Goal: Task Accomplishment & Management: Use online tool/utility

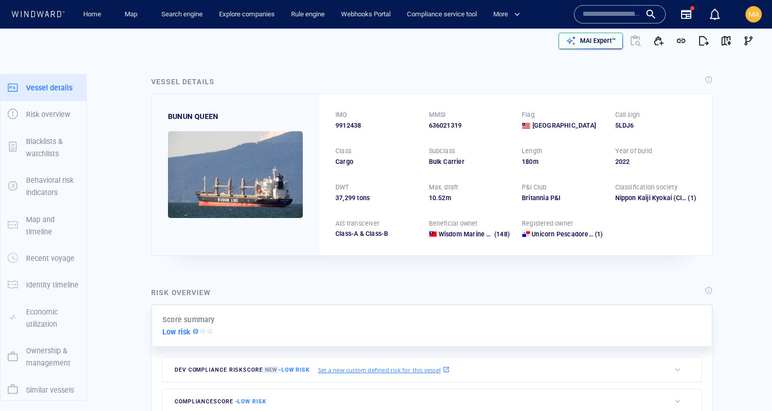
click at [574, 44] on icon "button" at bounding box center [571, 40] width 9 height 9
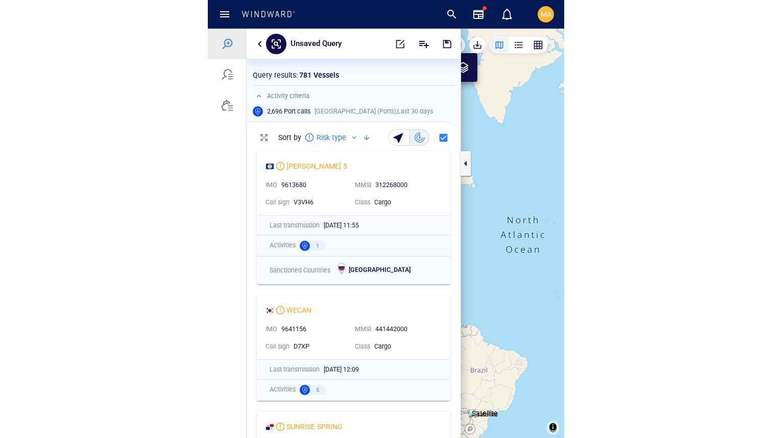
scroll to position [292, 214]
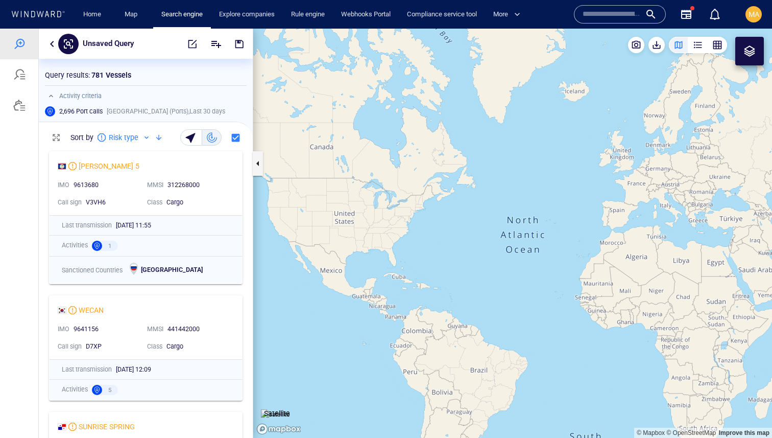
click at [356, 19] on div "MA" at bounding box center [754, 14] width 11 height 12
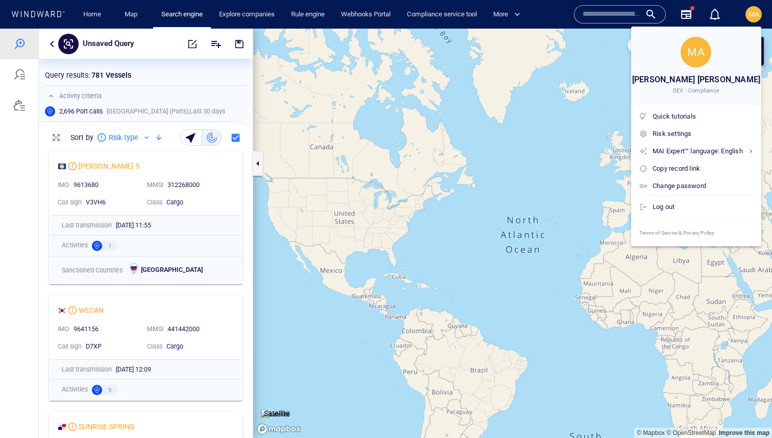
click at [356, 199] on div "Log out" at bounding box center [696, 207] width 130 height 25
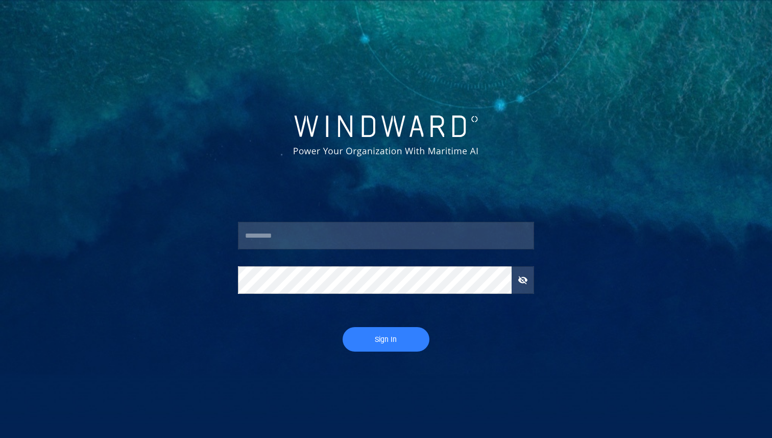
type input "**********"
click at [356, 334] on span "Sign In" at bounding box center [386, 339] width 66 height 13
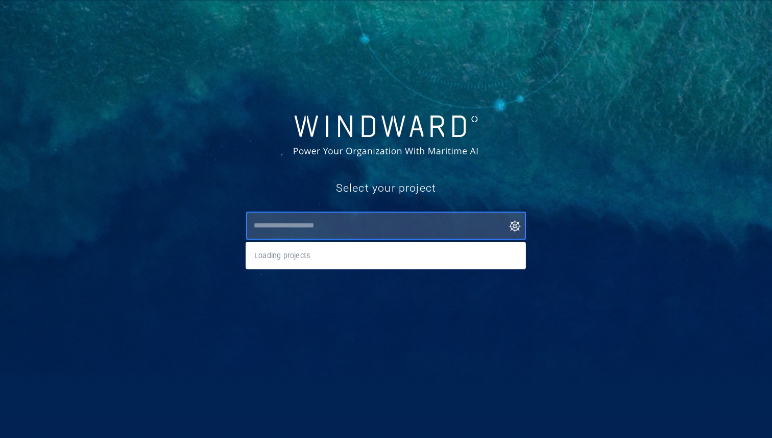
click at [350, 229] on input "text" at bounding box center [389, 226] width 276 height 18
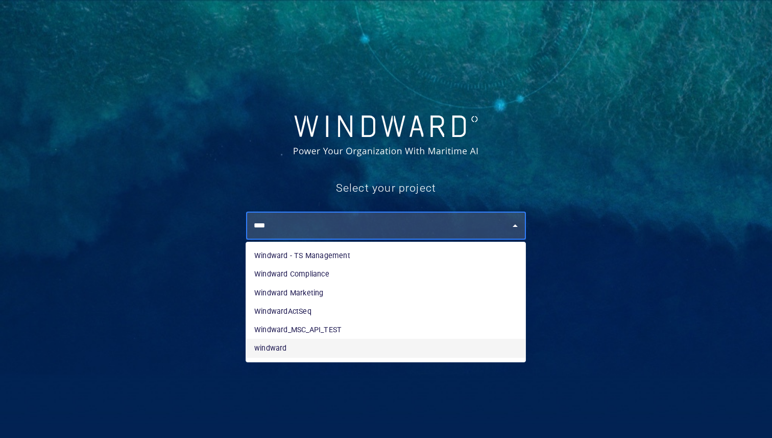
click at [301, 341] on li "windward" at bounding box center [385, 348] width 279 height 18
type input "********"
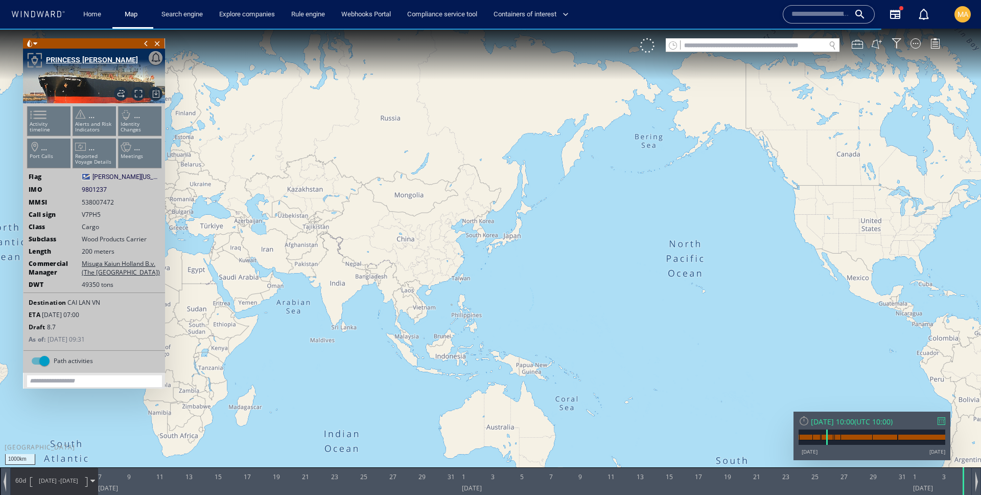
drag, startPoint x: 76, startPoint y: 46, endPoint x: 76, endPoint y: 56, distance: 9.2
click at [76, 46] on div "Close vessel card" at bounding box center [94, 43] width 142 height 10
click at [76, 56] on div "PRINCESS HARU" at bounding box center [92, 60] width 92 height 12
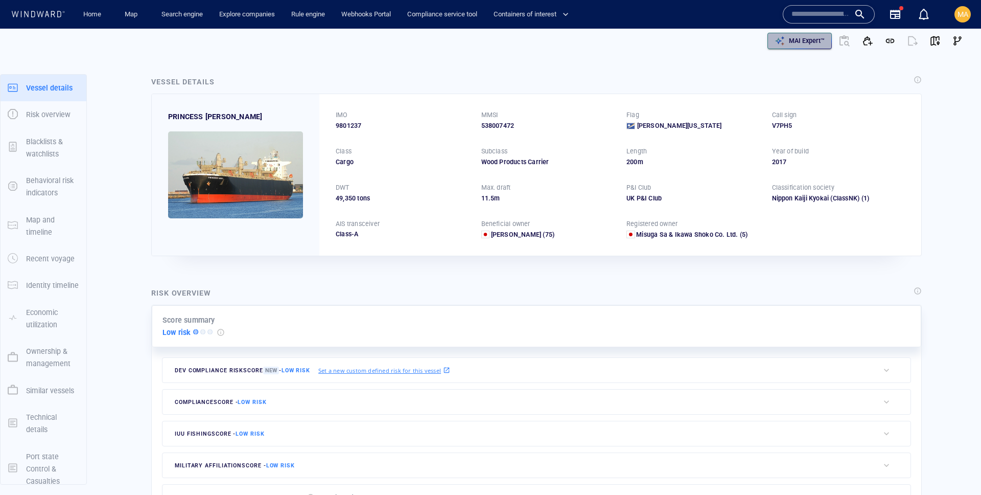
click at [809, 39] on p "MAI Expert™" at bounding box center [807, 40] width 36 height 9
click at [796, 46] on div "MAI Expert™" at bounding box center [807, 40] width 40 height 13
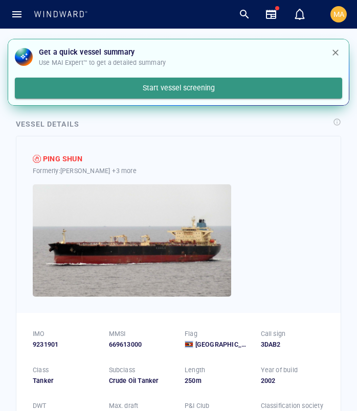
scroll to position [28, 0]
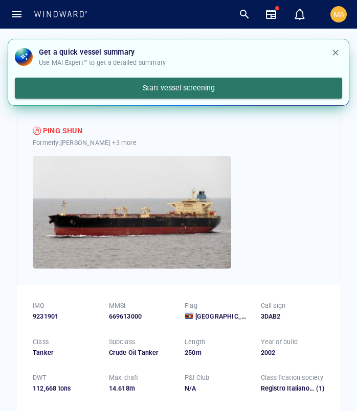
click at [263, 87] on div "Start vessel screening" at bounding box center [178, 88] width 309 height 17
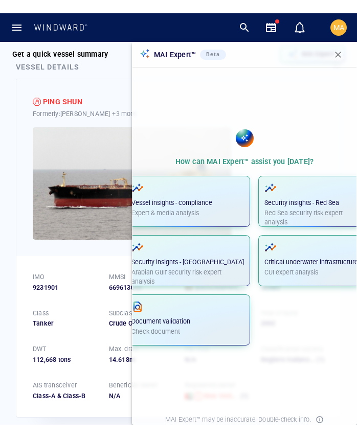
scroll to position [0, 0]
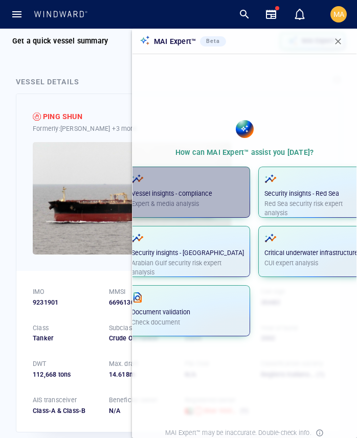
click at [209, 192] on p "Vessel insights - compliance" at bounding box center [187, 193] width 112 height 9
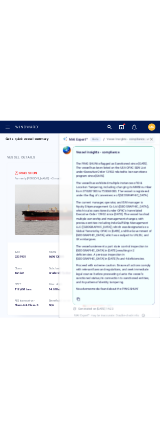
scroll to position [8, 0]
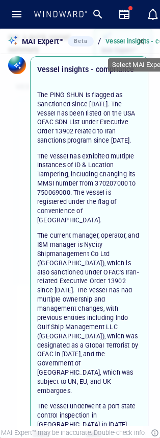
click at [126, 40] on p "Vessel insights - compliance" at bounding box center [148, 41] width 85 height 9
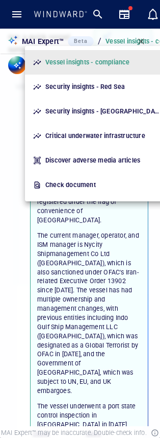
click at [110, 88] on p "Security insights - Red Sea" at bounding box center [85, 86] width 80 height 9
type input "**********"
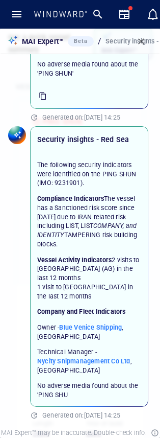
scroll to position [521, 0]
